Goal: Task Accomplishment & Management: Manage account settings

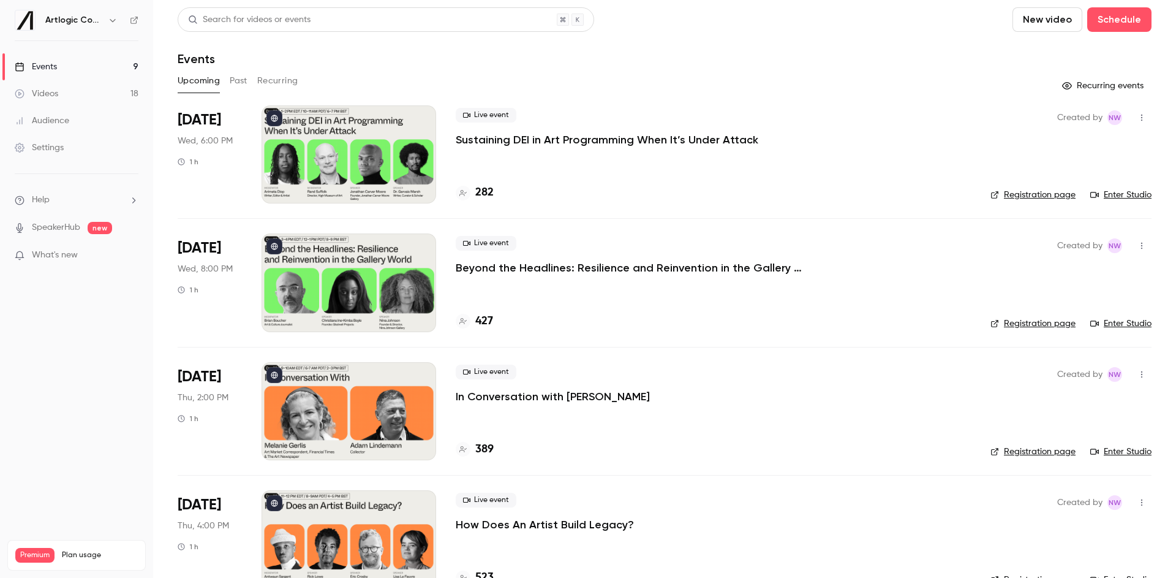
scroll to position [923, 0]
click at [591, 140] on p "Sustaining DEI in Art Programming When It’s Under Attack" at bounding box center [607, 139] width 303 height 15
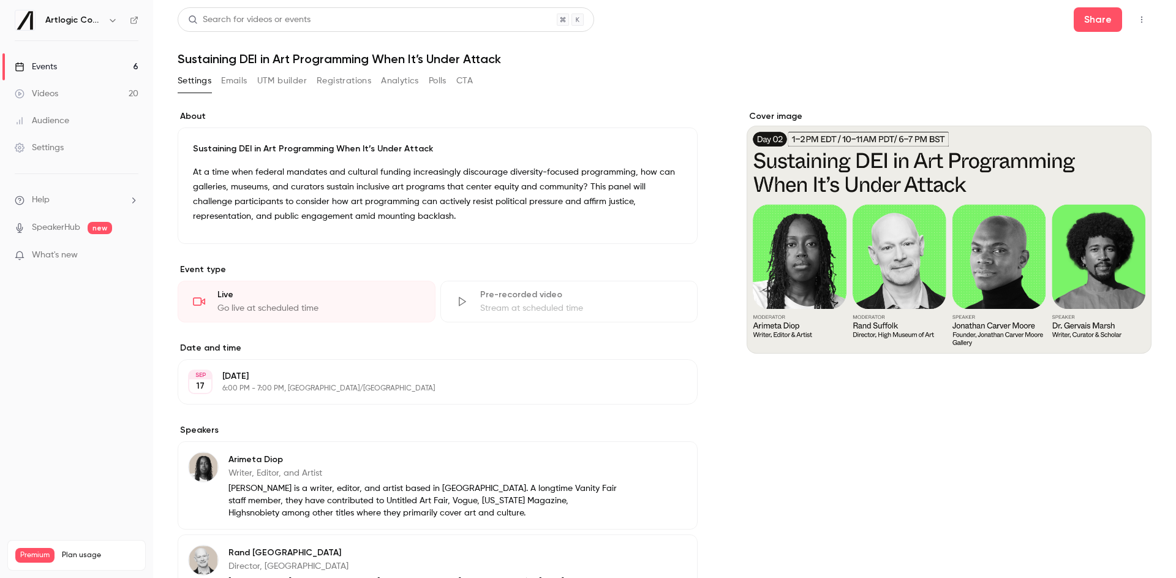
click at [336, 81] on button "Registrations" at bounding box center [344, 81] width 55 height 20
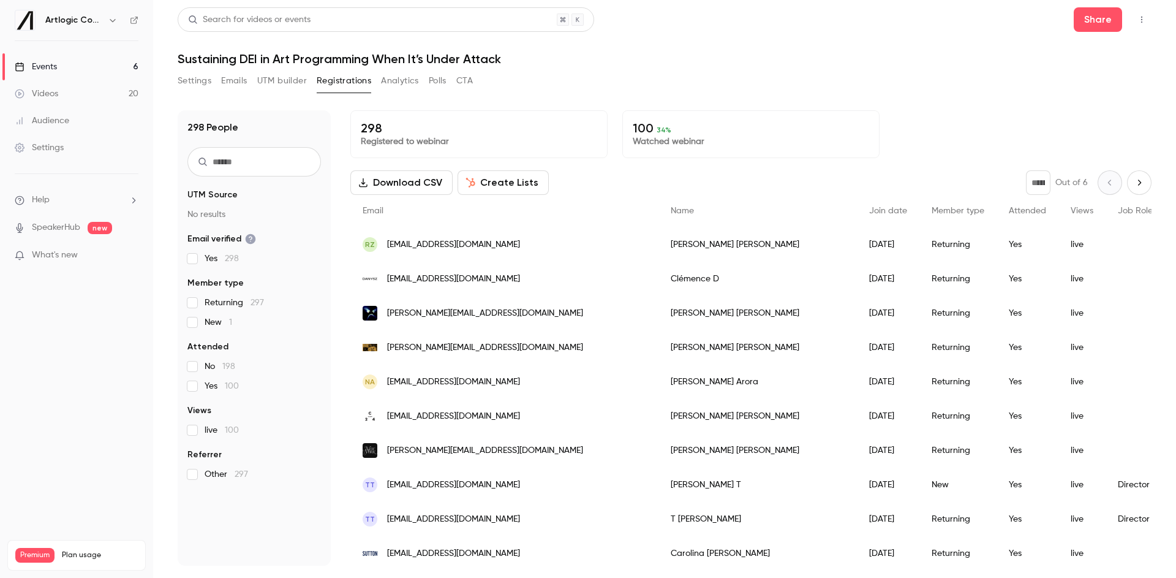
click at [208, 169] on input "text" at bounding box center [254, 161] width 134 height 29
type input "****"
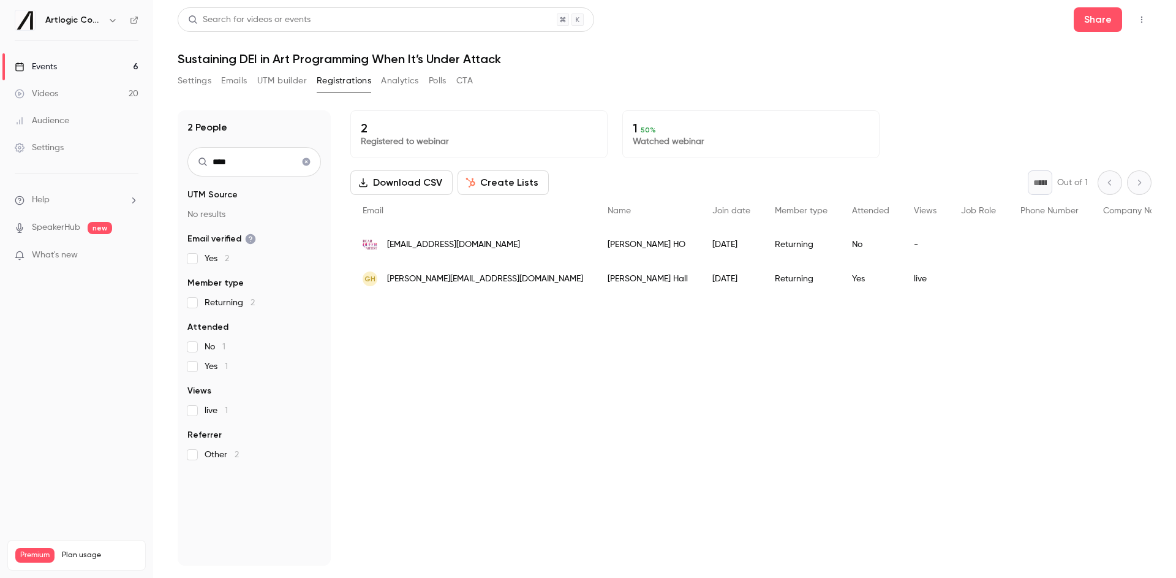
drag, startPoint x: 237, startPoint y: 165, endPoint x: 203, endPoint y: 164, distance: 34.3
click at [203, 164] on div "****" at bounding box center [254, 161] width 134 height 29
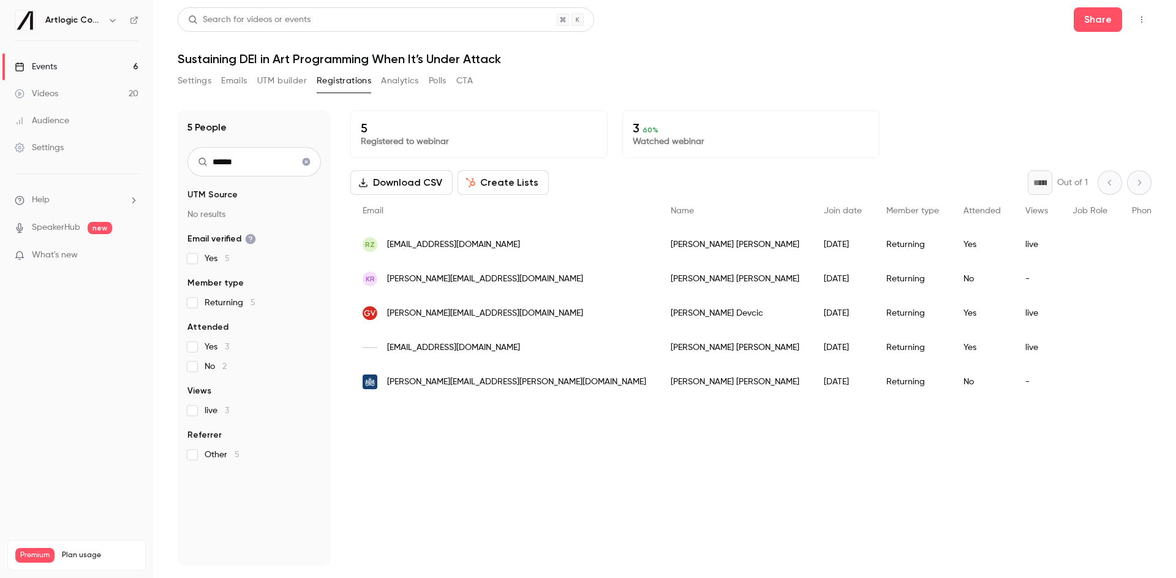
click at [140, 20] on nav "Artlogic Connect 2025 Events 6 Videos 20 Audience Settings Help SpeakerHub new …" at bounding box center [76, 289] width 153 height 578
click at [132, 23] on icon at bounding box center [134, 20] width 9 height 9
drag, startPoint x: 178, startPoint y: 161, endPoint x: 138, endPoint y: 159, distance: 39.8
click at [138, 159] on div "Artlogic Connect 2025 Events 6 Videos 20 Audience Settings Help SpeakerHub new …" at bounding box center [588, 289] width 1176 height 578
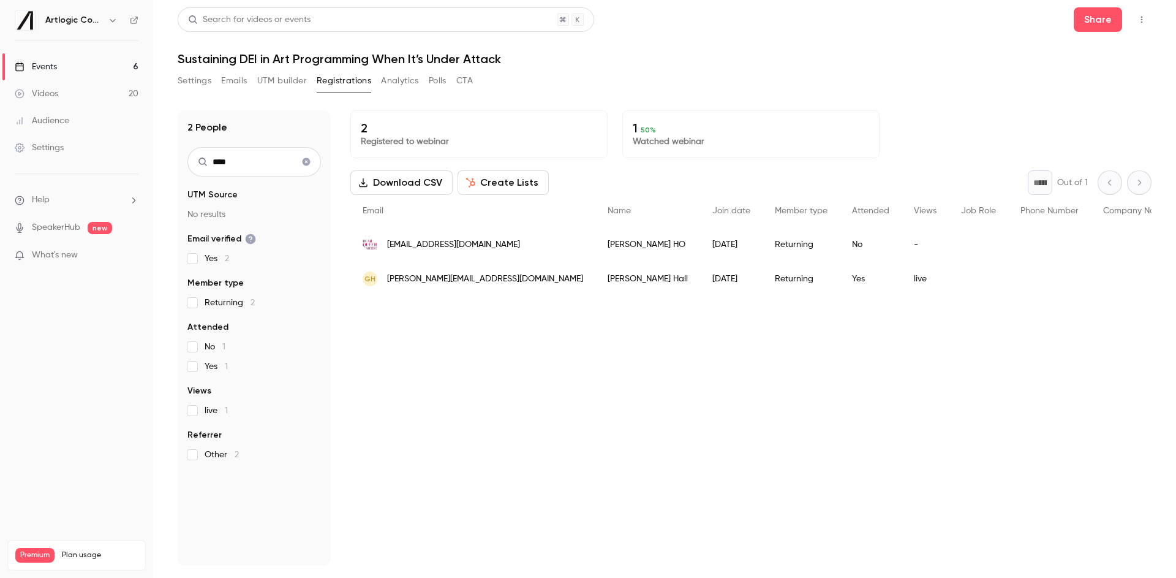
type input "****"
drag, startPoint x: 466, startPoint y: 279, endPoint x: 414, endPoint y: 279, distance: 52.1
click at [414, 279] on div "GH [EMAIL_ADDRESS][DOMAIN_NAME]" at bounding box center [472, 279] width 245 height 34
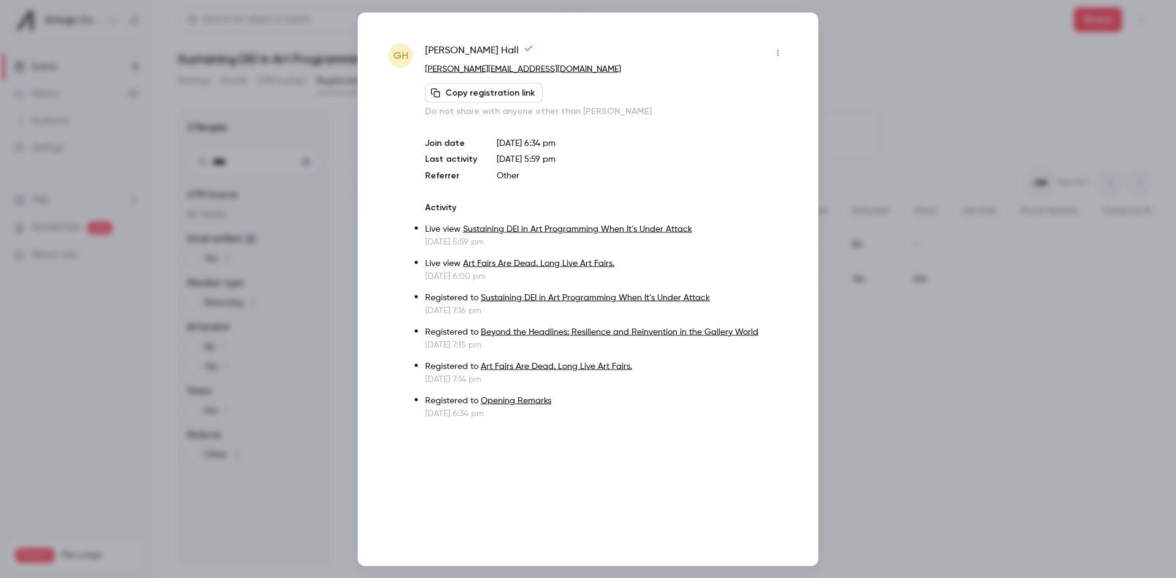
copy span "[DOMAIN_NAME]"
click at [882, 42] on div at bounding box center [588, 289] width 1176 height 578
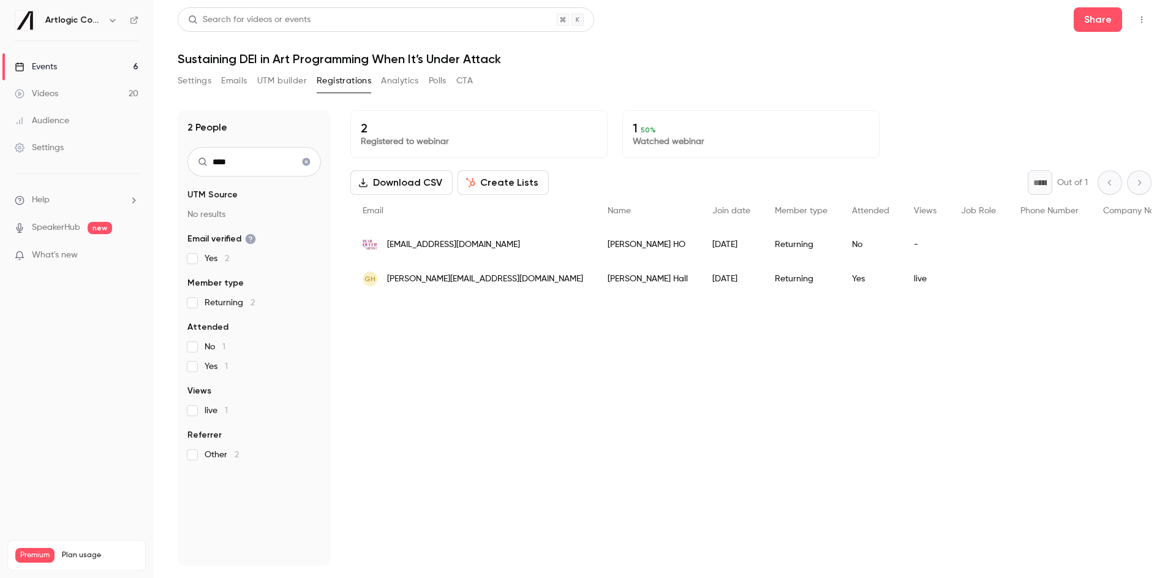
click at [35, 68] on div "Events" at bounding box center [36, 67] width 42 height 12
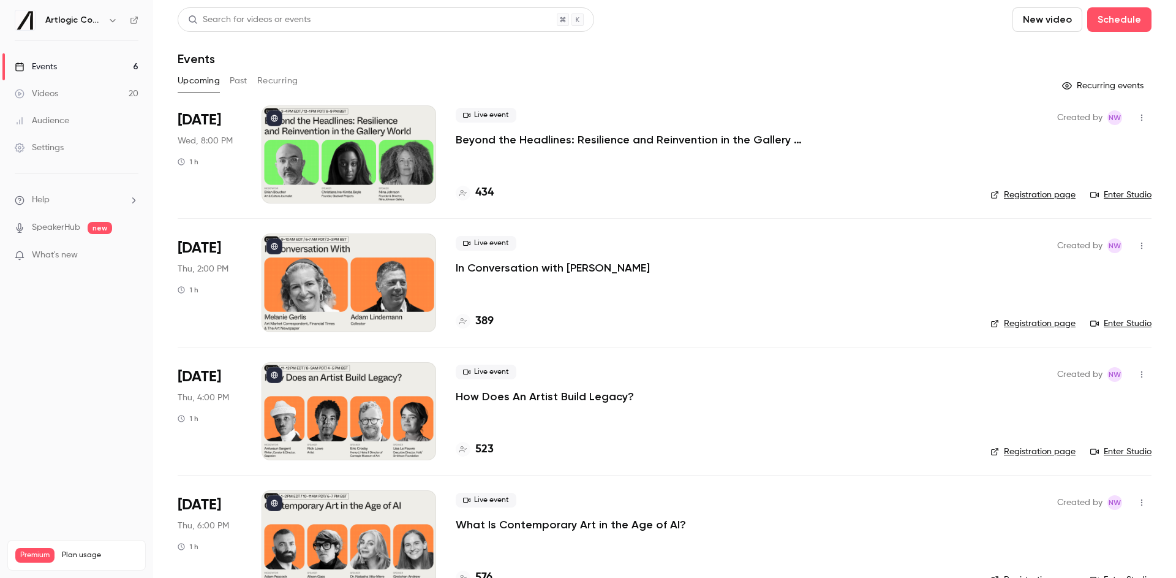
click at [247, 83] on button "Past" at bounding box center [239, 81] width 18 height 20
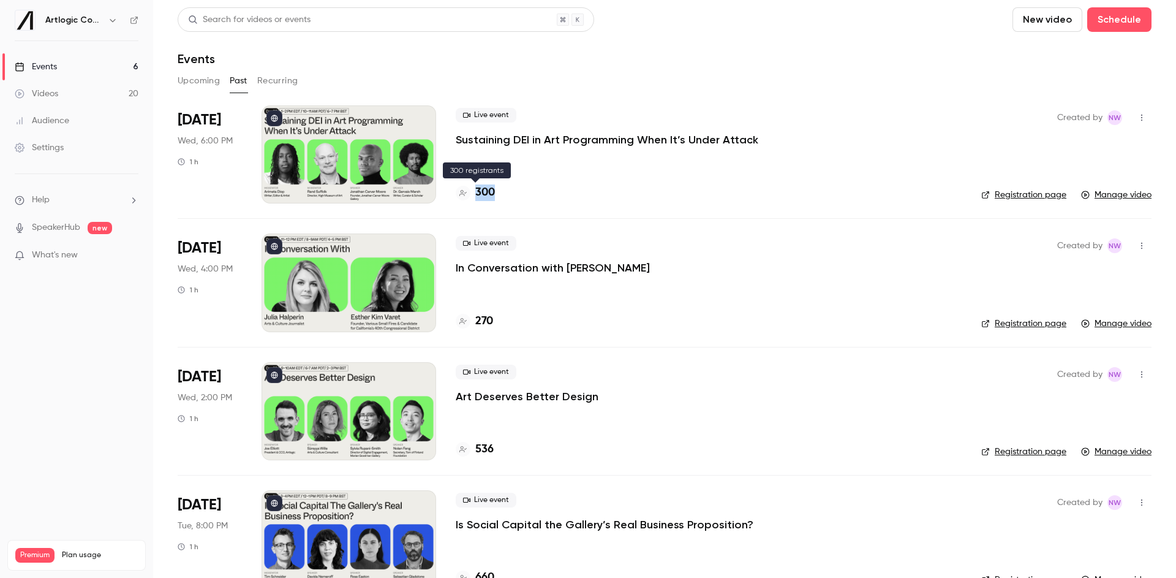
drag, startPoint x: 499, startPoint y: 192, endPoint x: 475, endPoint y: 193, distance: 23.9
click at [475, 193] on div "300" at bounding box center [709, 192] width 506 height 17
click at [650, 77] on div "Upcoming Past Recurring" at bounding box center [665, 81] width 974 height 20
click at [138, 18] on icon at bounding box center [134, 20] width 9 height 9
click at [40, 90] on div "Videos" at bounding box center [37, 94] width 44 height 12
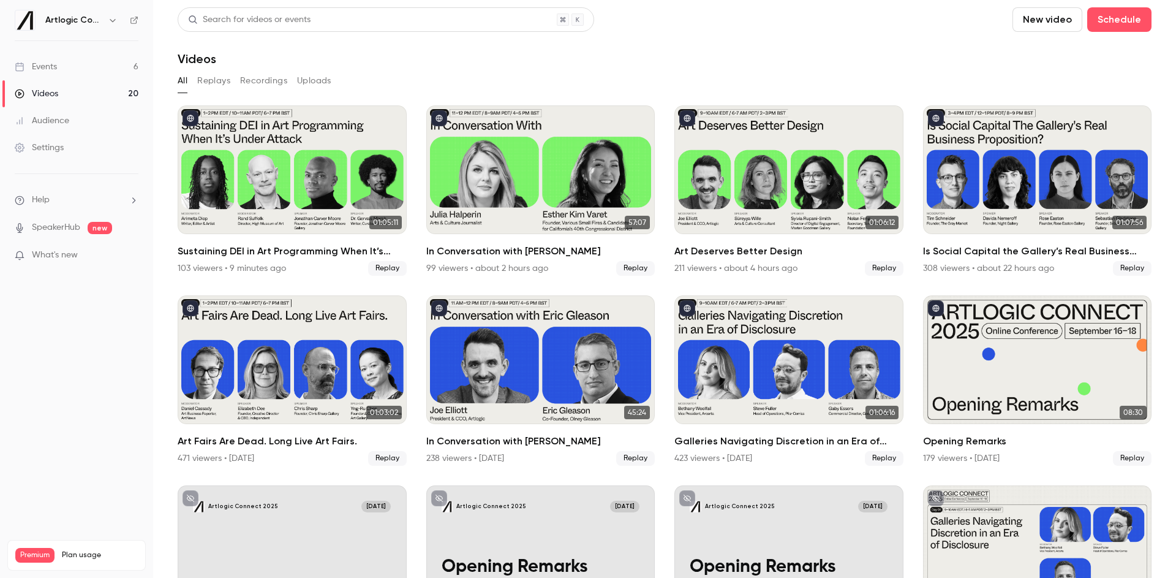
click at [51, 119] on div "Audience" at bounding box center [42, 121] width 55 height 12
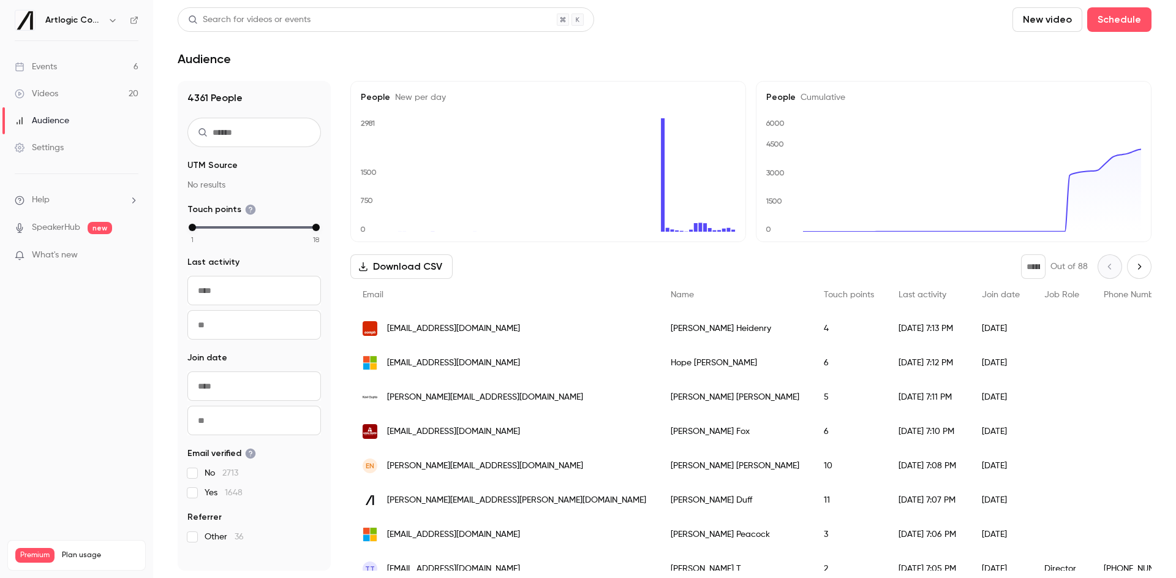
click at [53, 91] on div "Videos" at bounding box center [37, 94] width 44 height 12
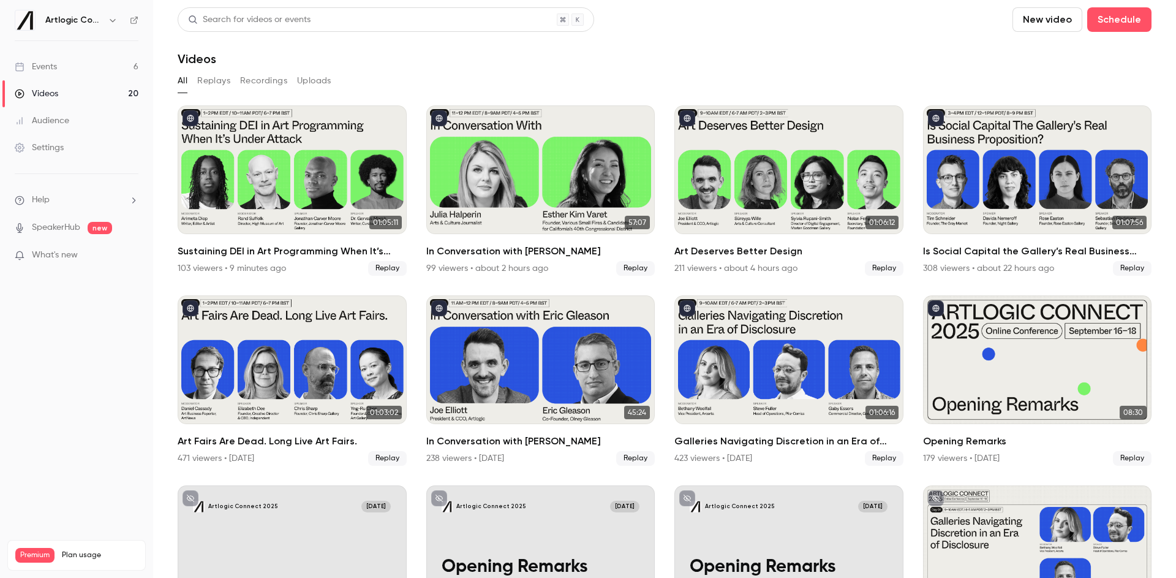
click at [259, 86] on button "Recordings" at bounding box center [263, 81] width 47 height 20
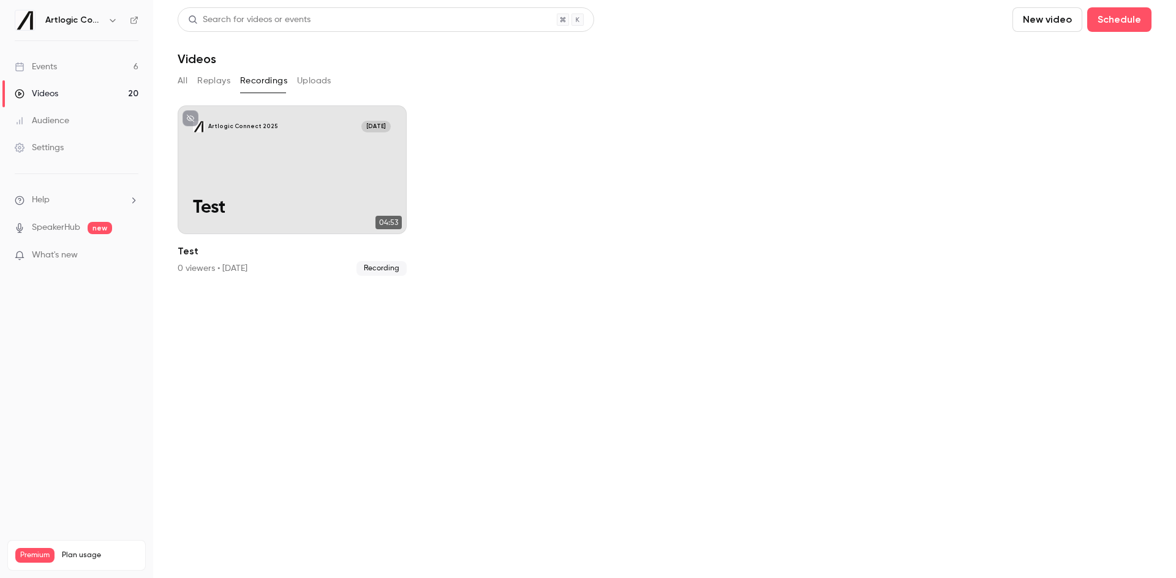
click at [218, 86] on button "Replays" at bounding box center [213, 81] width 33 height 20
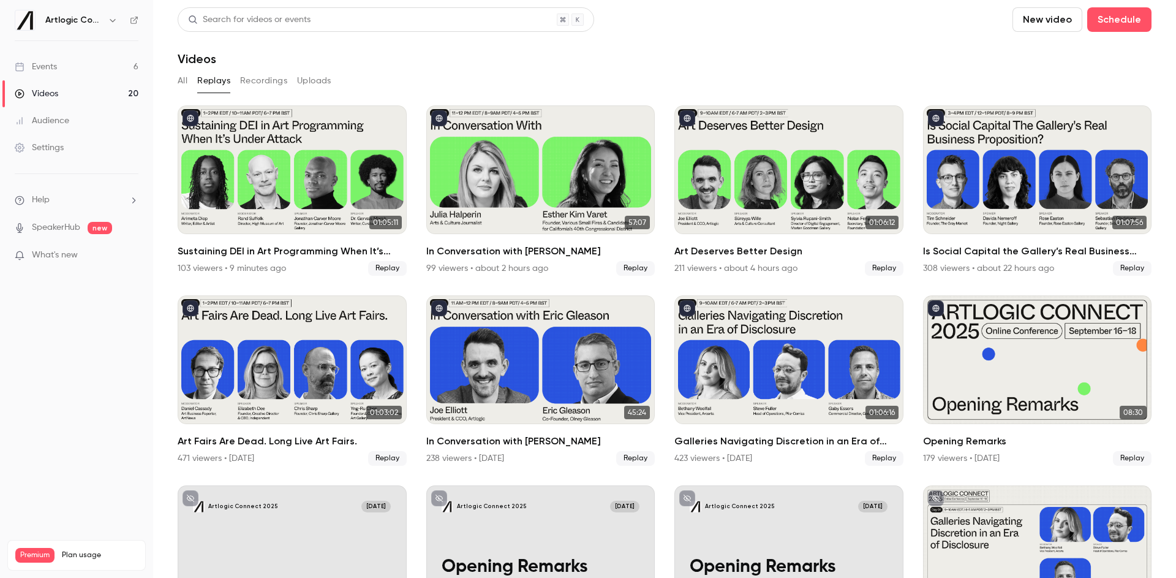
click at [93, 119] on link "Audience" at bounding box center [76, 120] width 153 height 27
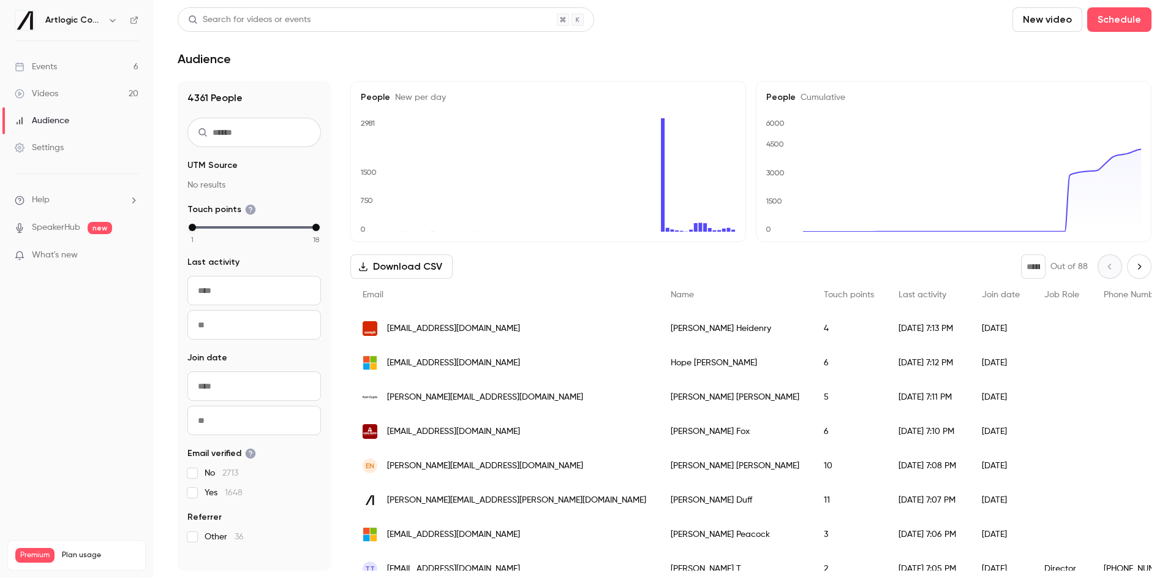
click at [23, 65] on icon at bounding box center [19, 66] width 8 height 9
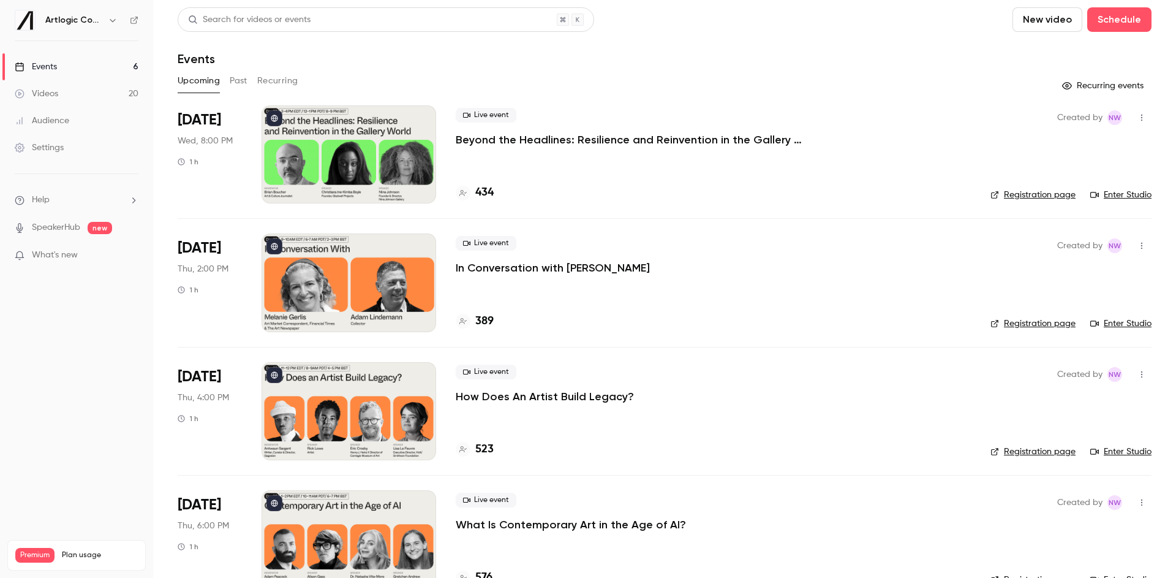
click at [230, 79] on button "Past" at bounding box center [239, 81] width 18 height 20
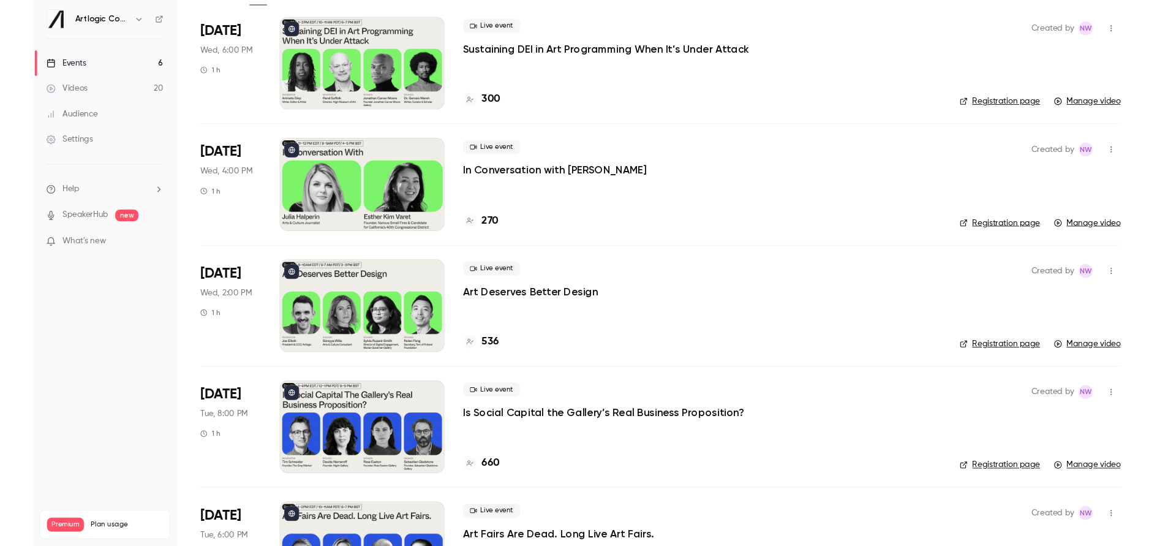
scroll to position [923, 0]
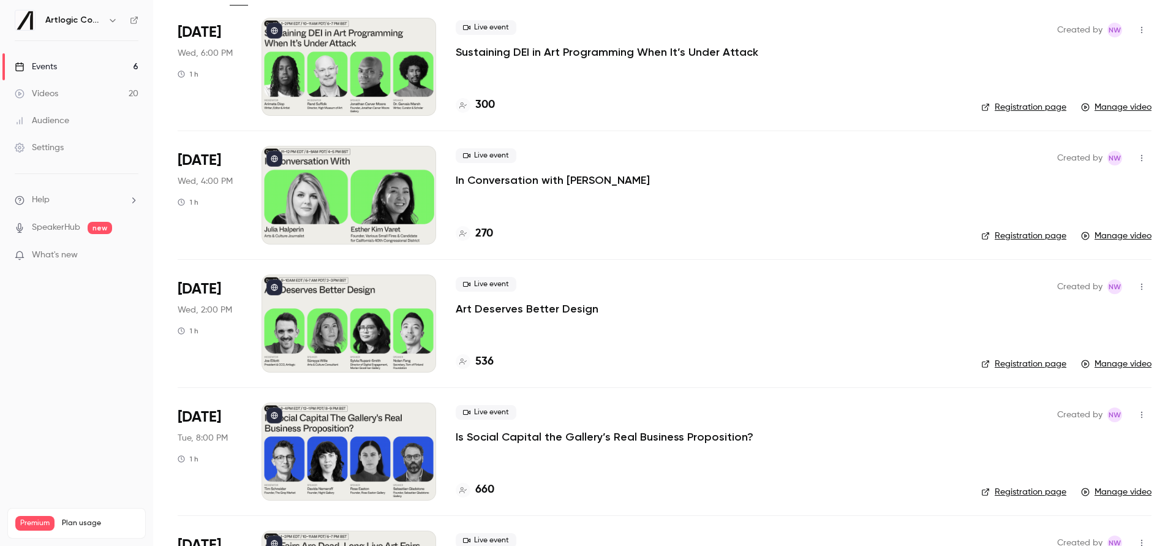
click at [40, 96] on div "Videos" at bounding box center [37, 94] width 44 height 12
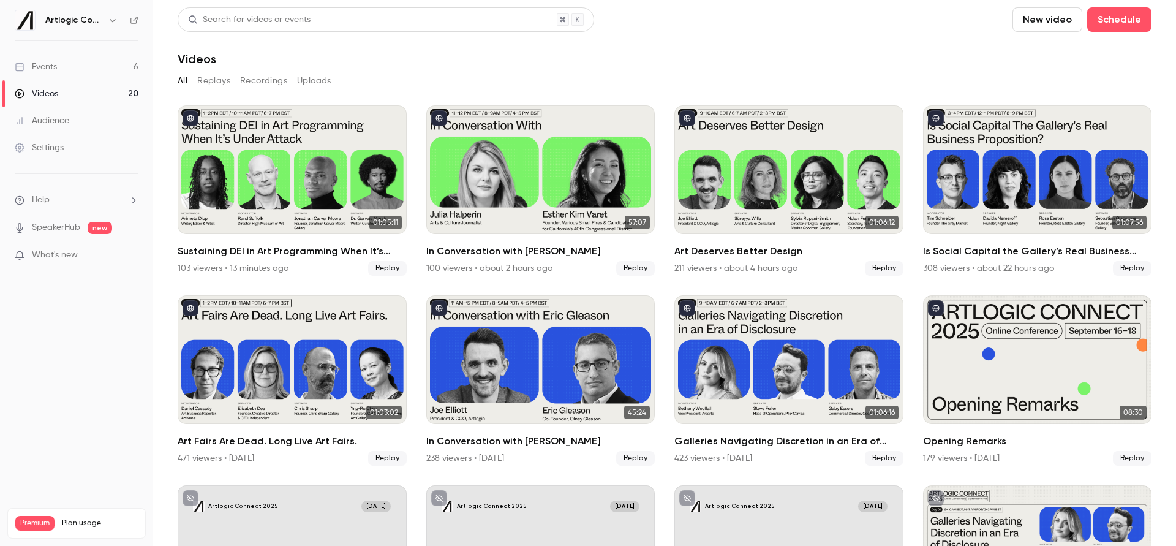
click at [44, 118] on div "Audience" at bounding box center [42, 121] width 55 height 12
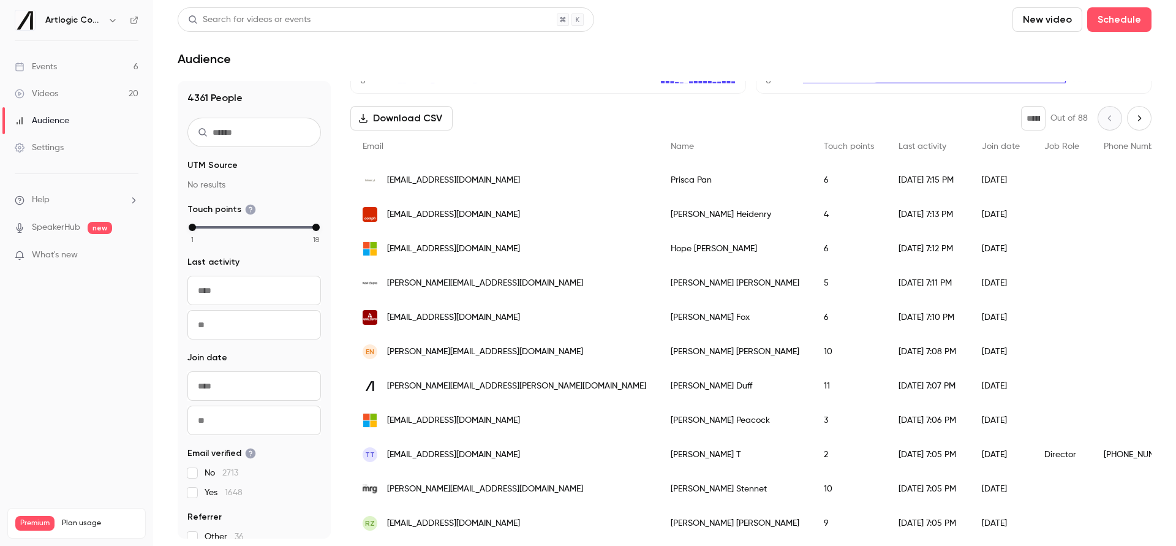
scroll to position [208, 0]
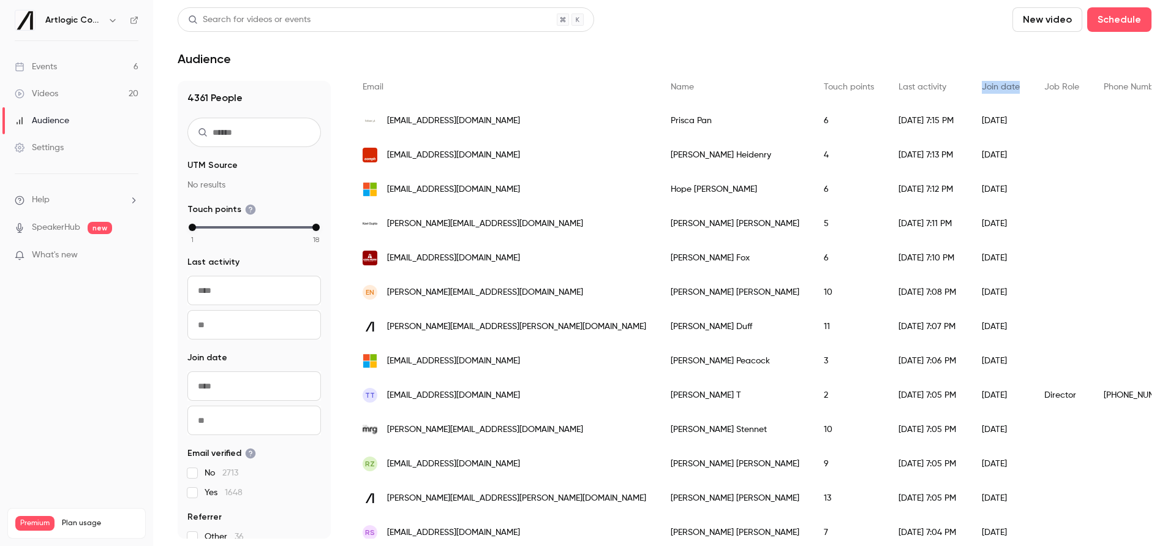
drag, startPoint x: 908, startPoint y: 86, endPoint x: 855, endPoint y: 86, distance: 52.7
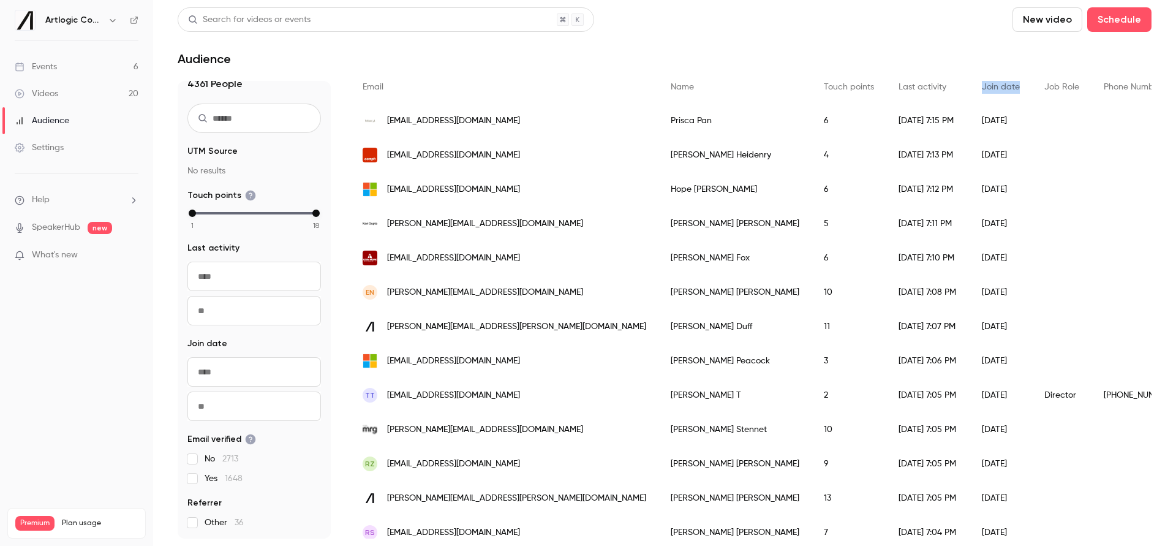
scroll to position [0, 0]
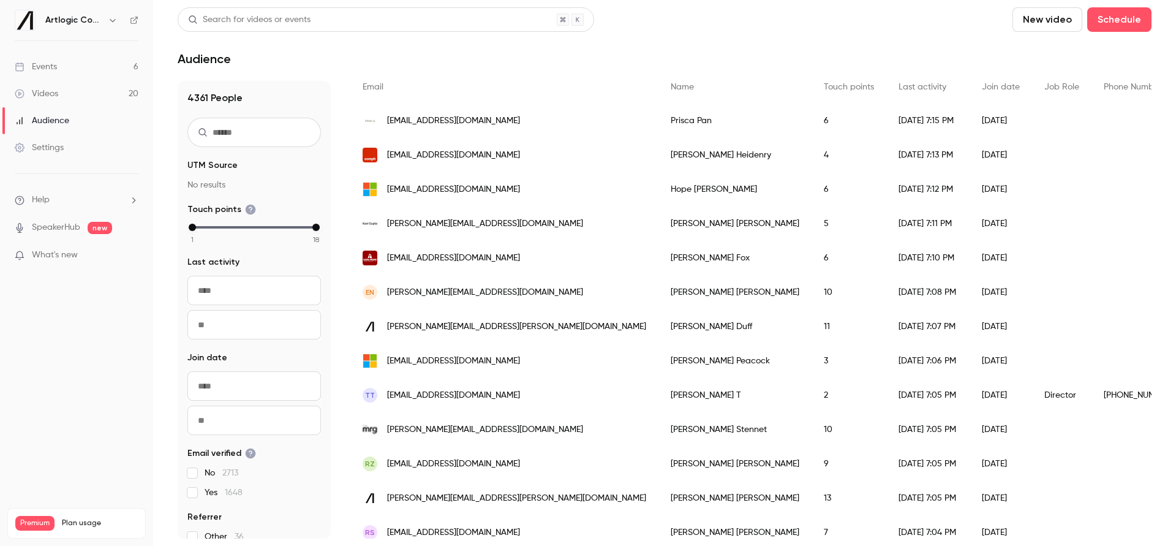
click at [223, 136] on input "text" at bounding box center [254, 132] width 134 height 29
click at [74, 97] on link "Videos 20" at bounding box center [76, 93] width 153 height 27
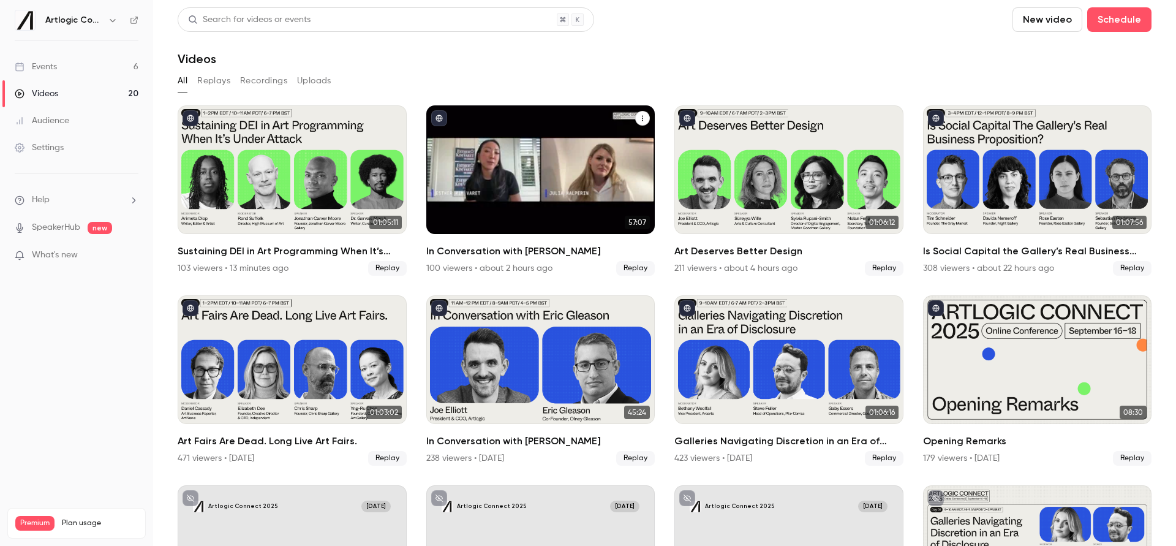
click at [539, 252] on h2 "In Conversation with [PERSON_NAME]" at bounding box center [540, 251] width 229 height 15
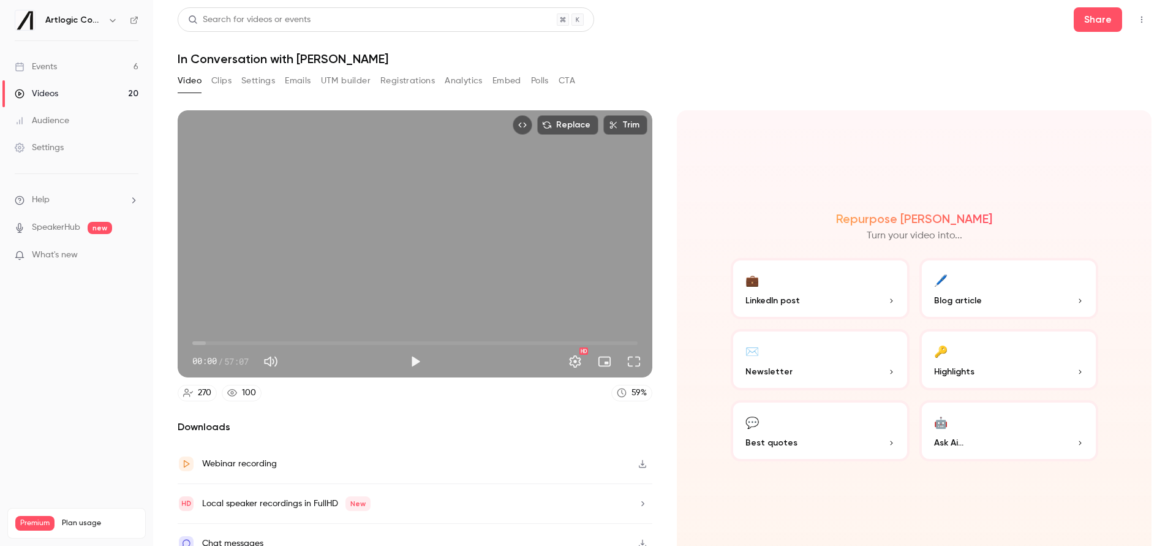
click at [406, 80] on button "Registrations" at bounding box center [408, 81] width 55 height 20
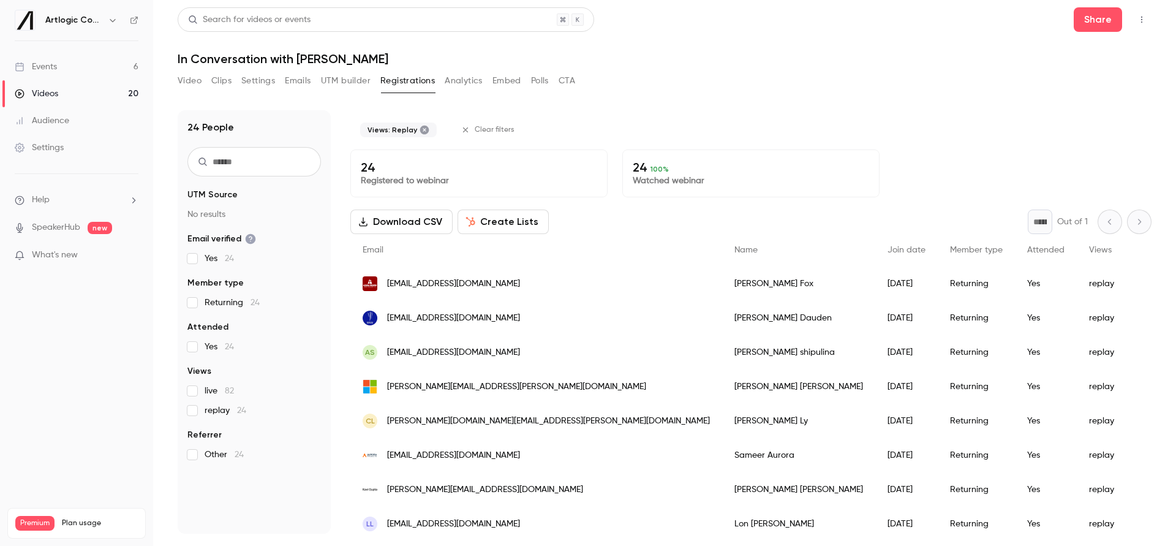
click at [193, 415] on label "replay 24" at bounding box center [254, 410] width 134 height 12
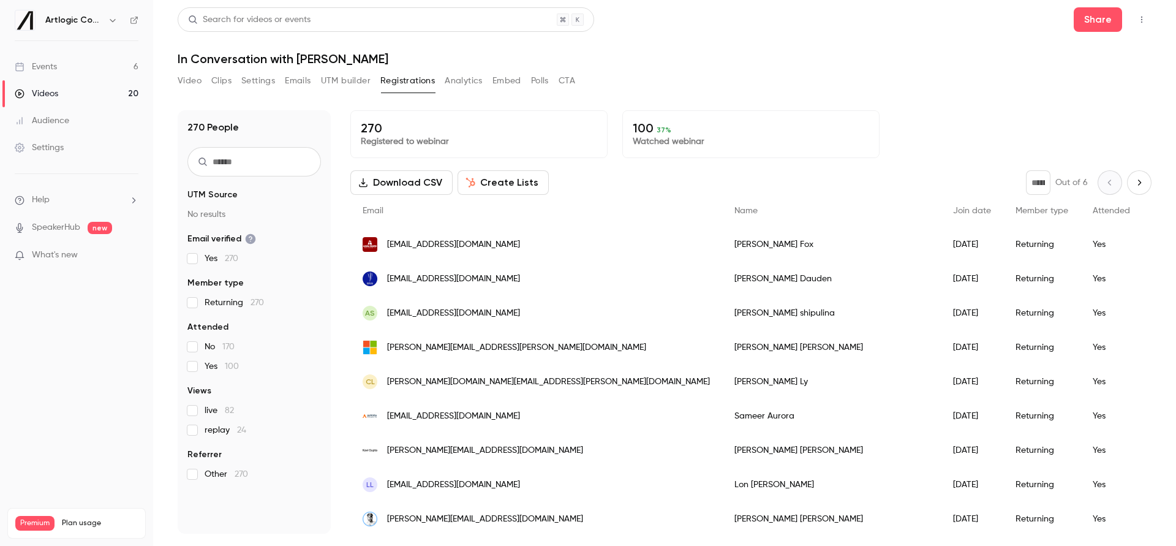
click at [70, 91] on link "Videos 20" at bounding box center [76, 93] width 153 height 27
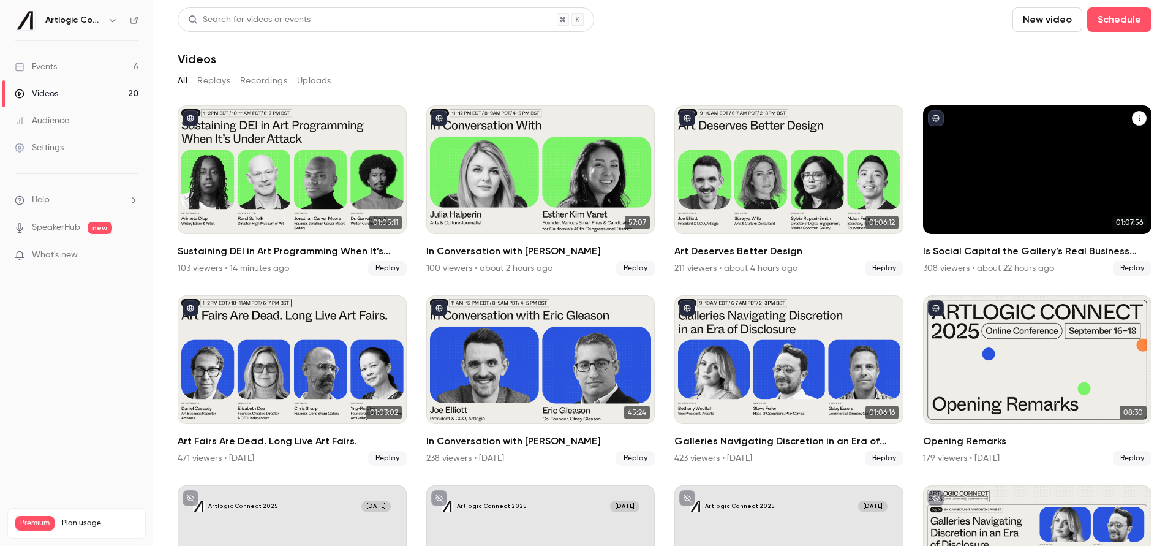
scroll to position [4, 0]
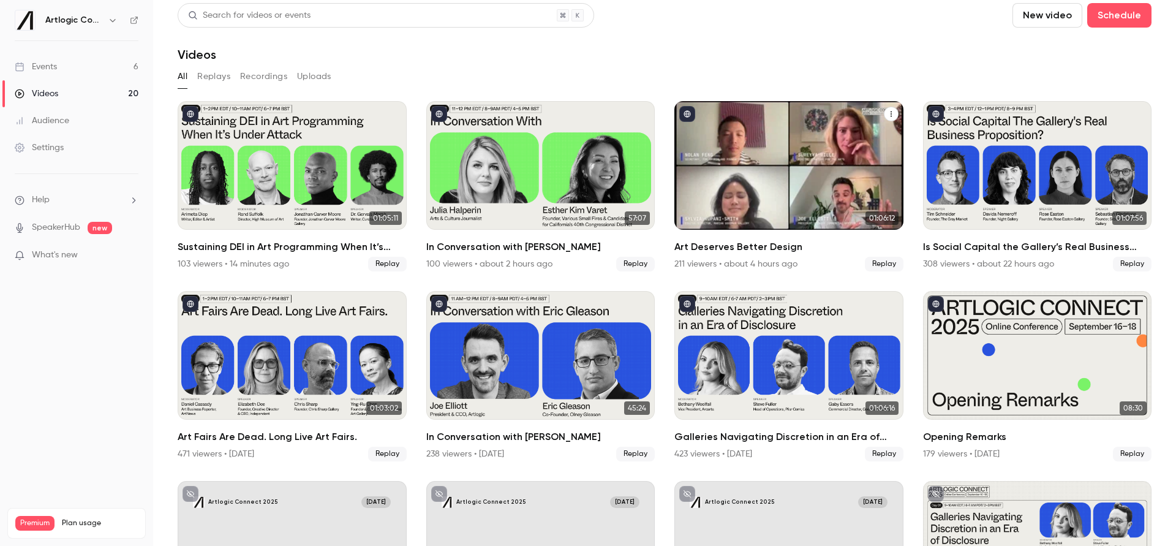
click at [816, 246] on h2 "Art Deserves Better Design" at bounding box center [789, 247] width 229 height 15
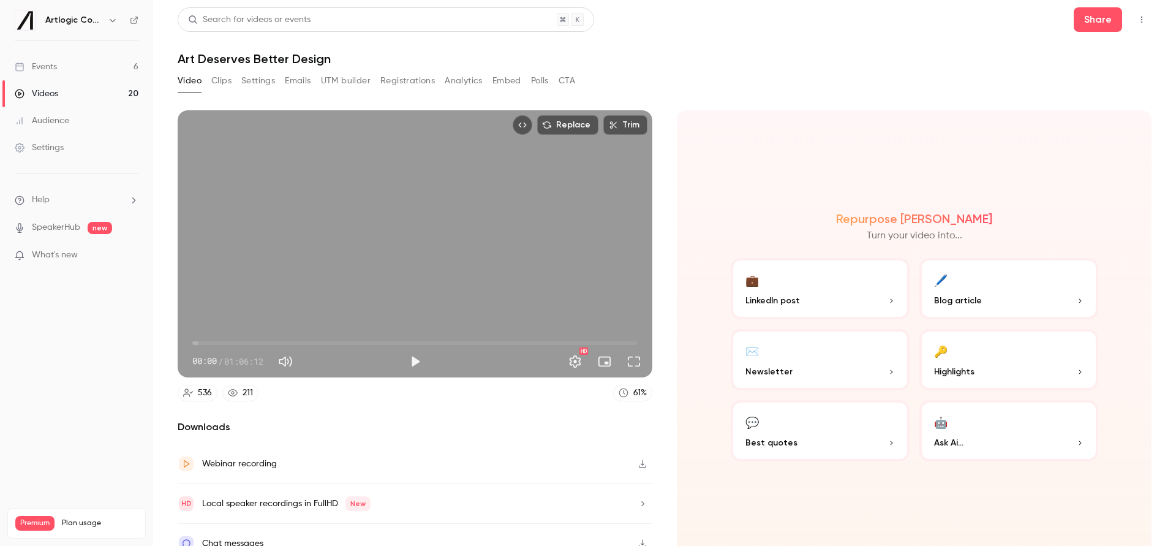
click at [475, 81] on button "Analytics" at bounding box center [464, 81] width 38 height 20
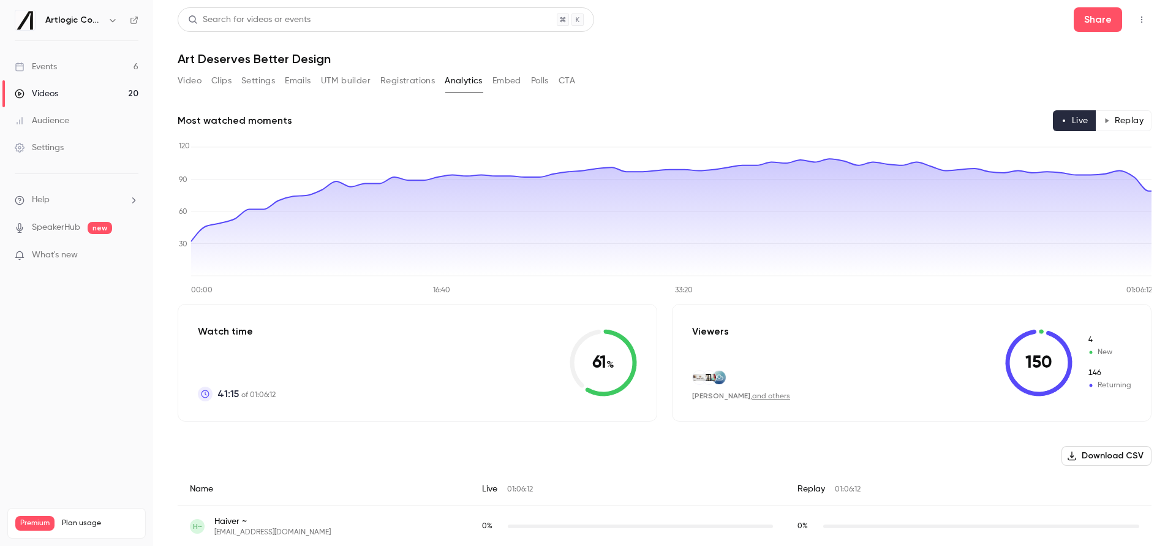
click at [422, 81] on button "Registrations" at bounding box center [408, 81] width 55 height 20
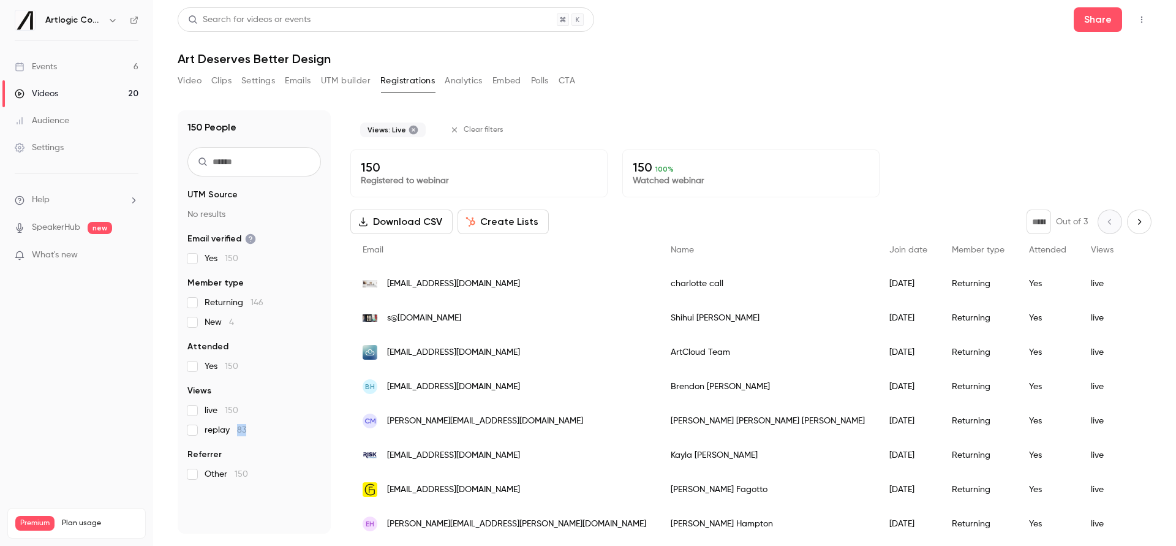
drag, startPoint x: 235, startPoint y: 430, endPoint x: 248, endPoint y: 431, distance: 13.5
click at [248, 431] on label "replay 83" at bounding box center [254, 430] width 134 height 12
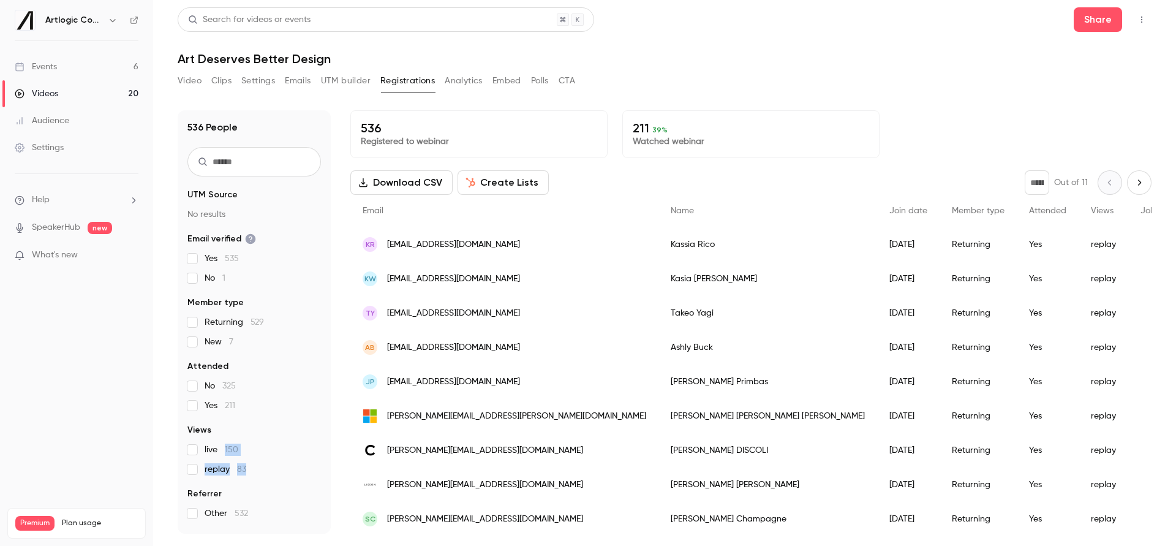
drag, startPoint x: 223, startPoint y: 449, endPoint x: 249, endPoint y: 469, distance: 33.1
click at [249, 469] on div "live 150 replay 83" at bounding box center [254, 460] width 134 height 32
click at [64, 98] on link "Videos 20" at bounding box center [76, 93] width 153 height 27
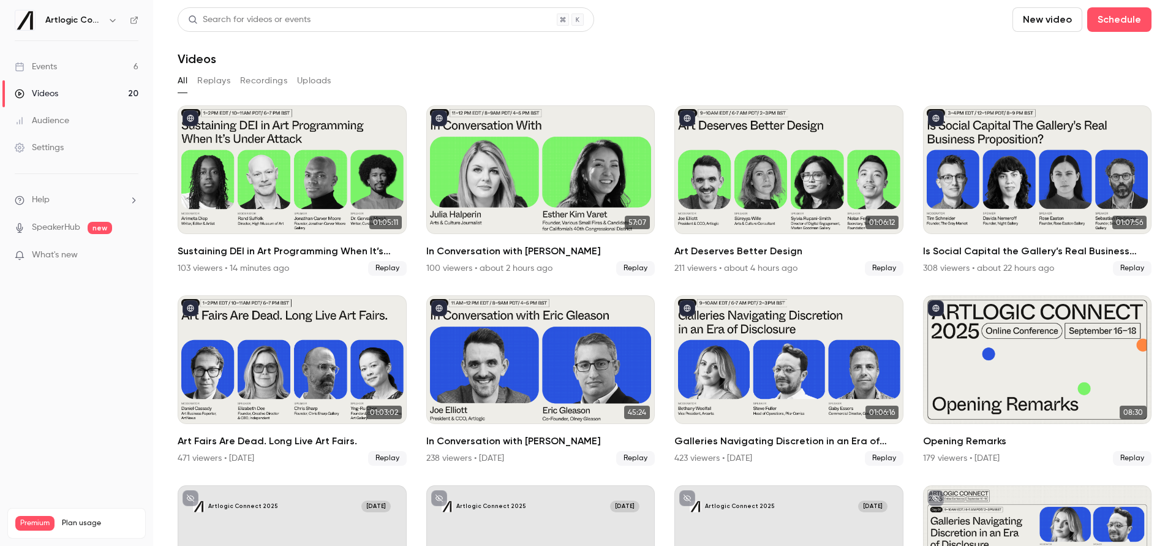
drag, startPoint x: 1174, startPoint y: 69, endPoint x: 1038, endPoint y: 74, distance: 136.1
click at [1038, 67] on main "Search for videos or events New video Schedule Videos All Replays Recordings Up…" at bounding box center [664, 273] width 1023 height 546
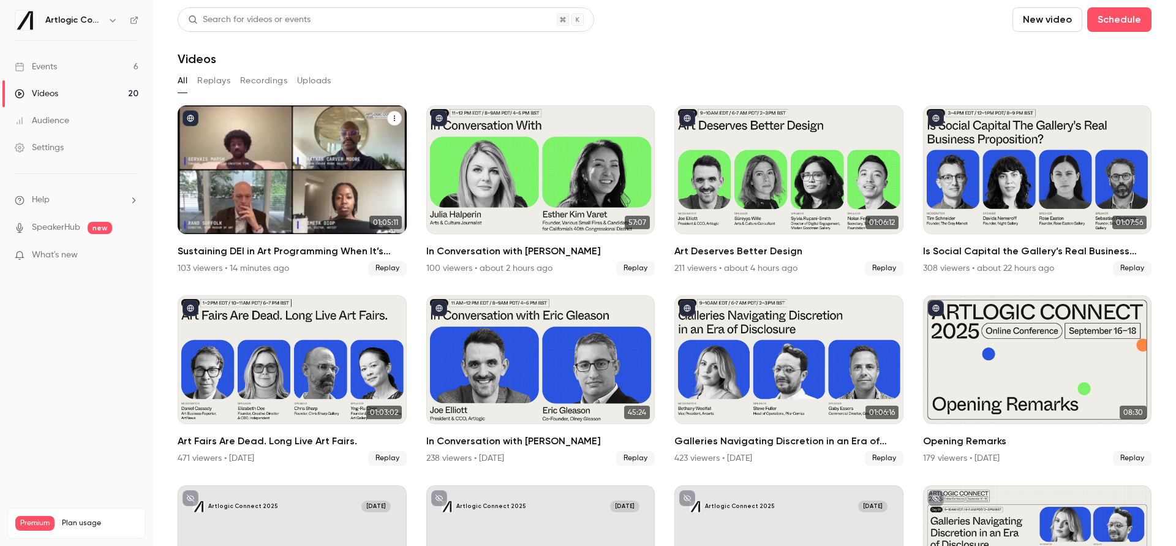
click at [305, 254] on h2 "Sustaining DEI in Art Programming When It’s Under Attack" at bounding box center [292, 251] width 229 height 15
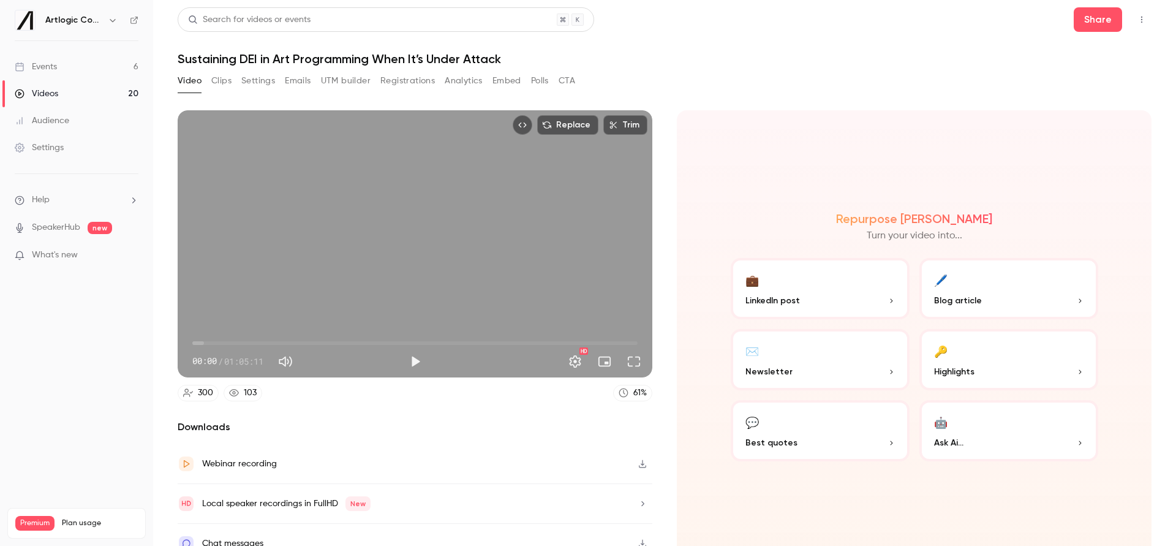
click at [79, 93] on link "Videos 20" at bounding box center [76, 93] width 153 height 27
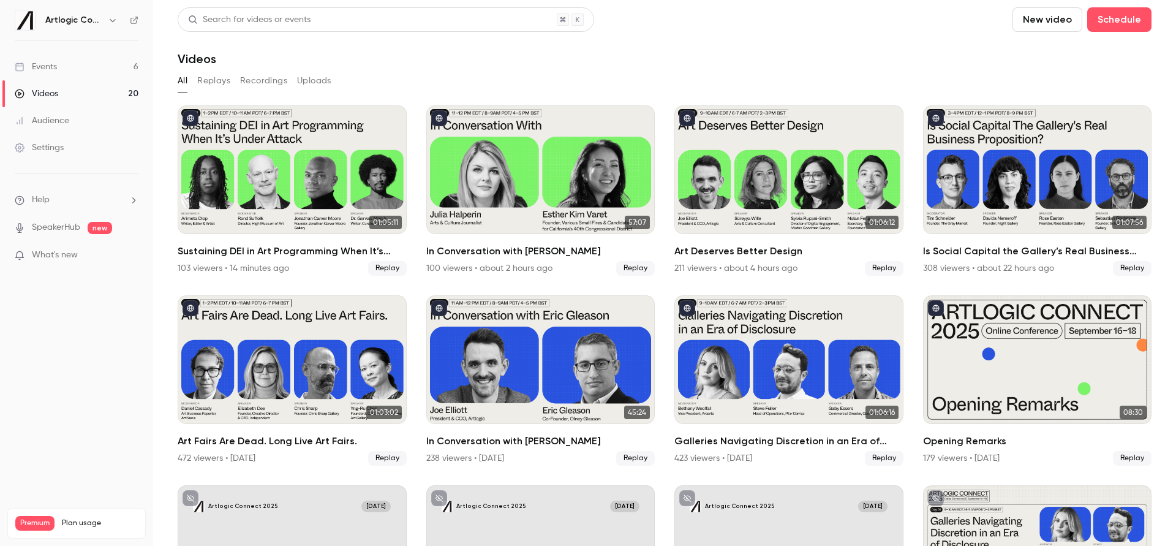
click at [132, 20] on icon at bounding box center [134, 20] width 9 height 9
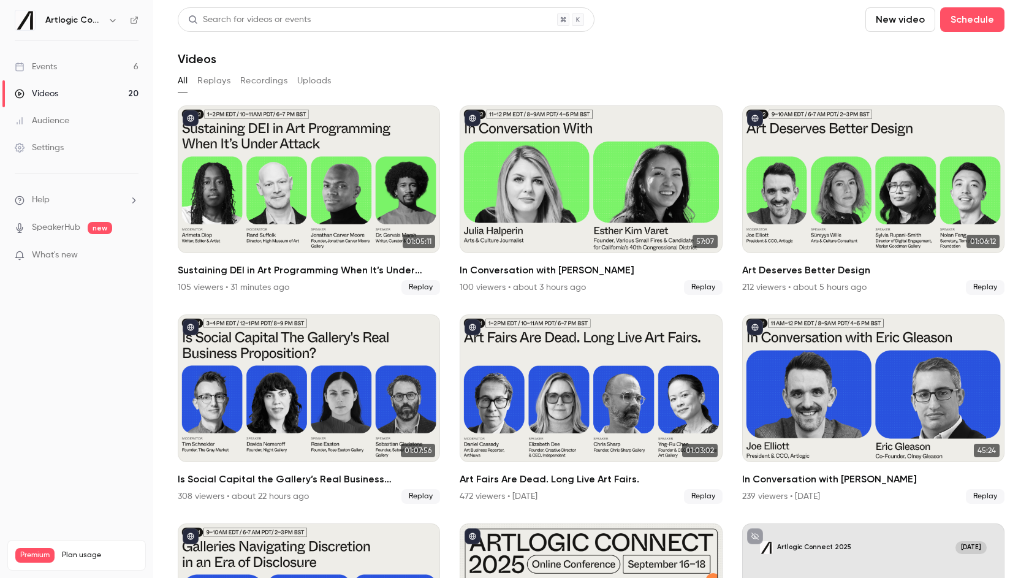
click at [91, 72] on link "Events 6" at bounding box center [76, 66] width 153 height 27
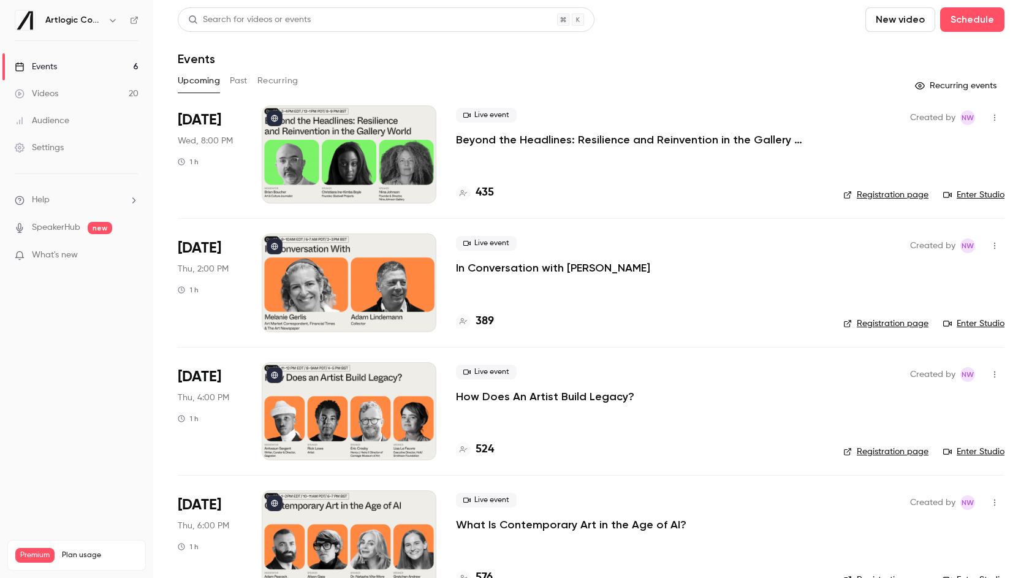
click at [964, 197] on link "Enter Studio" at bounding box center [973, 195] width 61 height 12
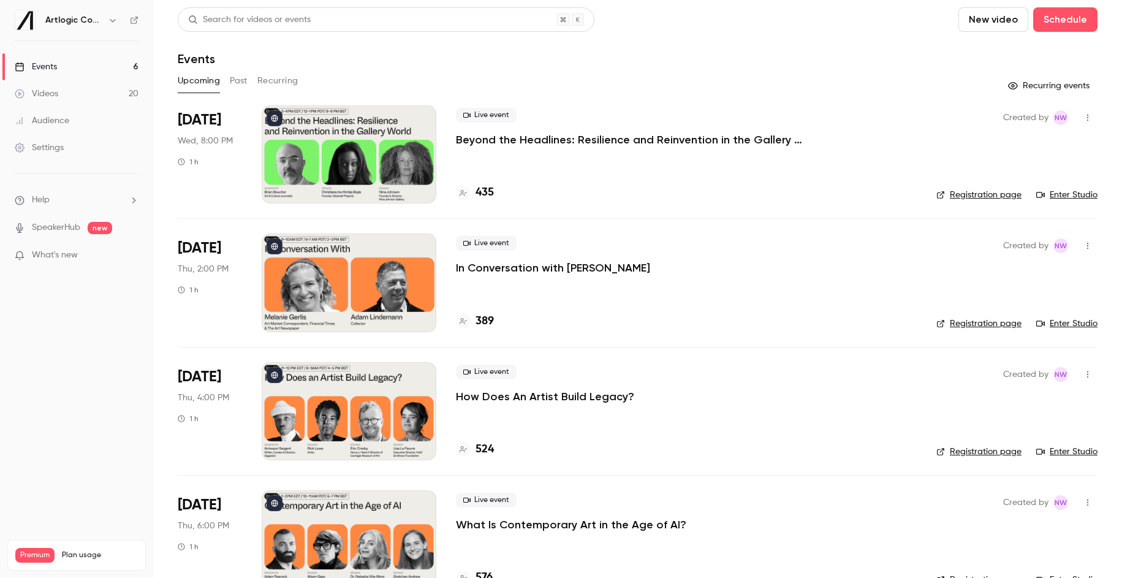
scroll to position [60, 0]
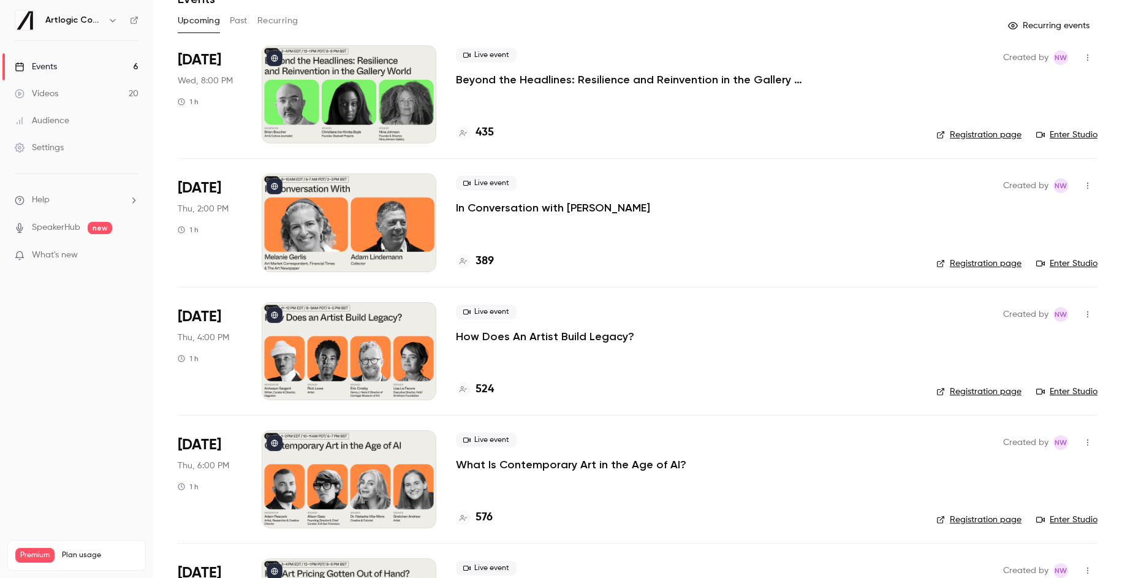
click at [491, 80] on p "Beyond the Headlines: Resilience and Reinvention in the Gallery World" at bounding box center [640, 79] width 368 height 15
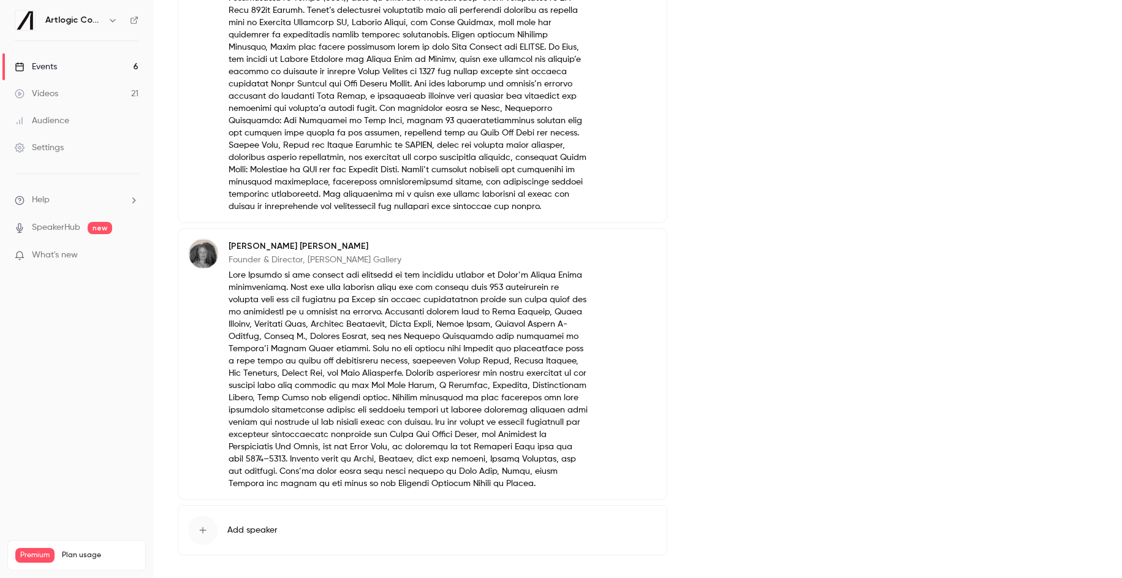
scroll to position [735, 0]
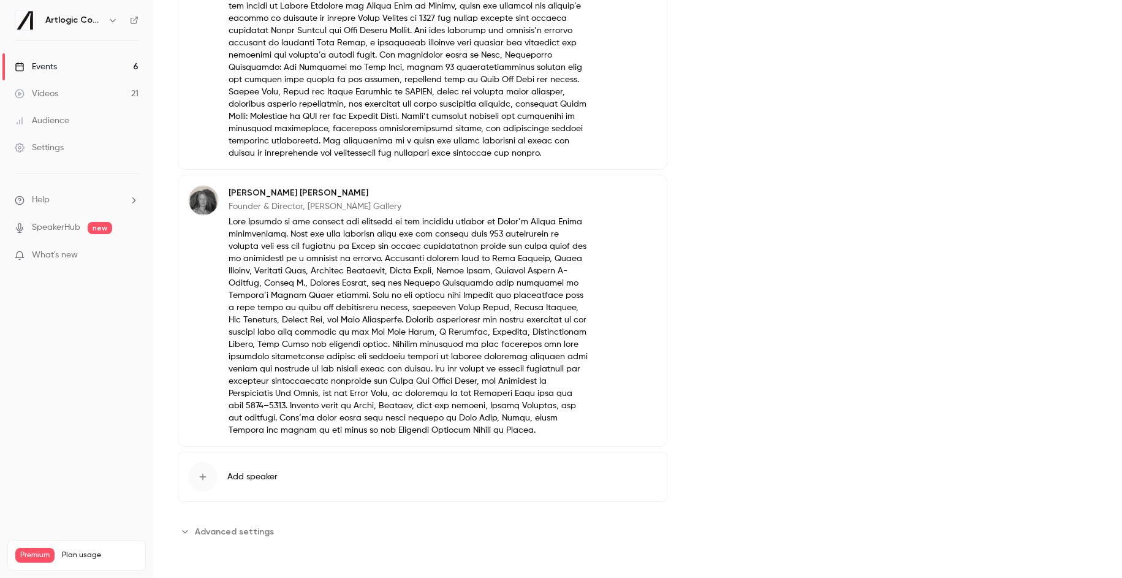
click at [194, 527] on button "Advanced settings" at bounding box center [230, 531] width 104 height 20
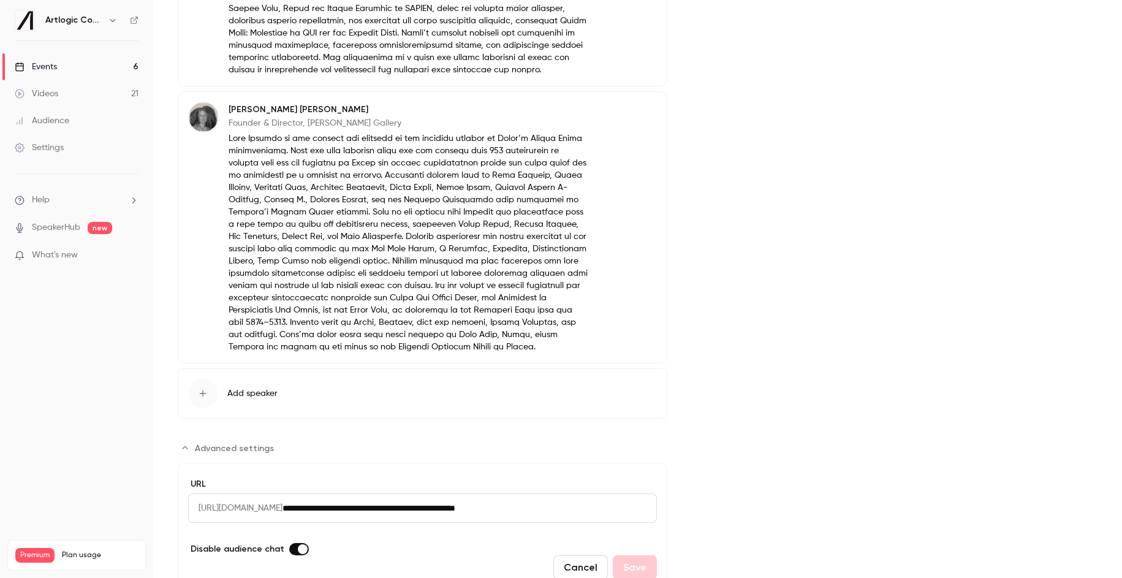
scroll to position [872, 0]
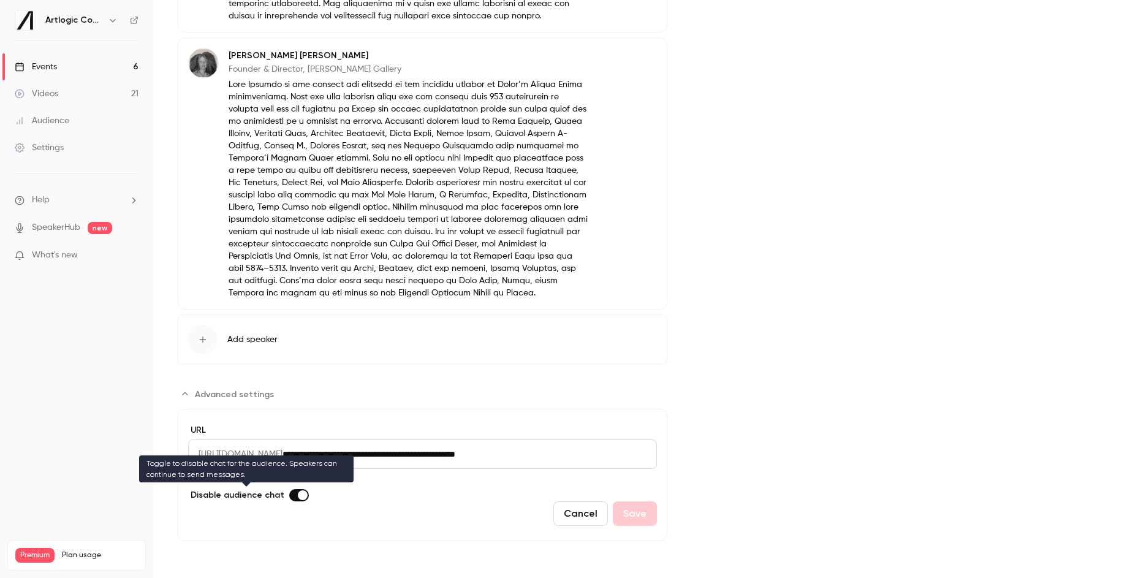
click at [298, 495] on span "Advanced settings" at bounding box center [303, 495] width 10 height 10
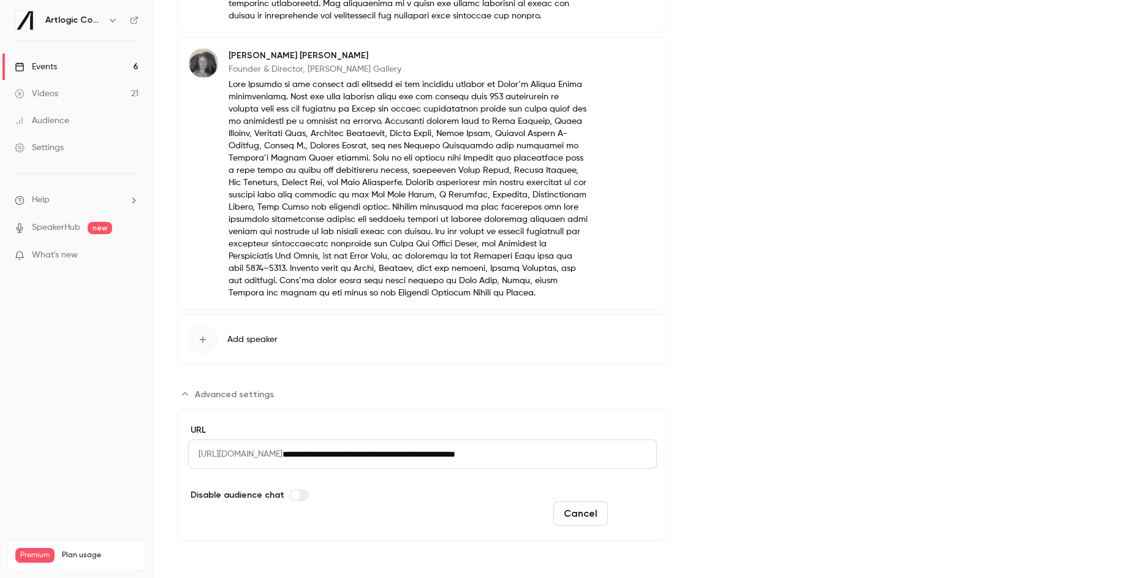
click at [630, 518] on button "Save" at bounding box center [635, 513] width 44 height 25
